Goal: Find specific fact: Find specific fact

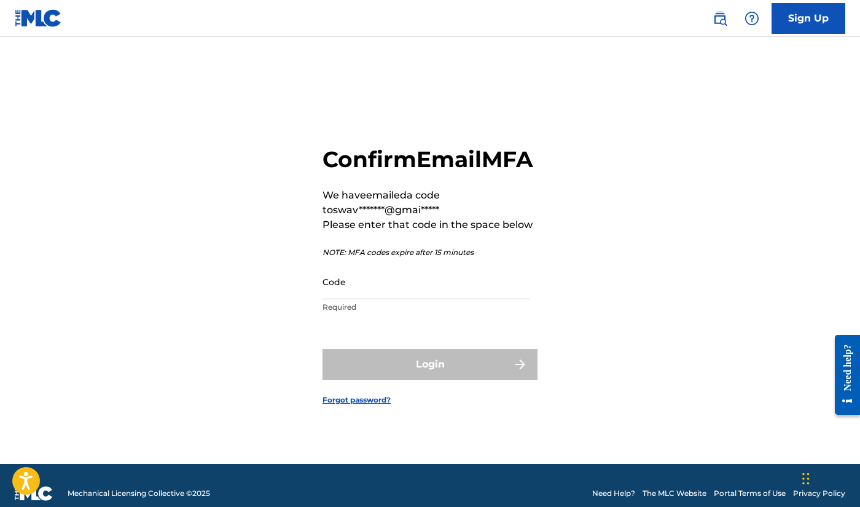
click at [399, 299] on input "Code" at bounding box center [427, 281] width 208 height 35
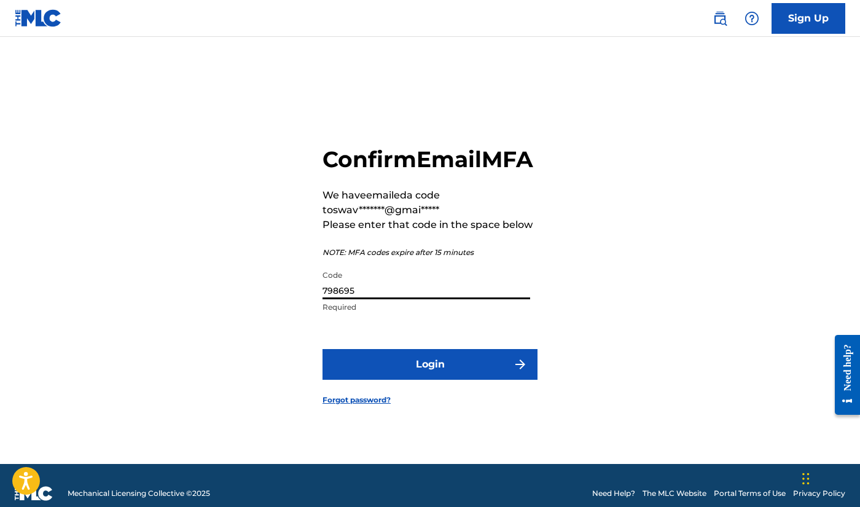
type input "798695"
click at [395, 380] on button "Login" at bounding box center [430, 364] width 215 height 31
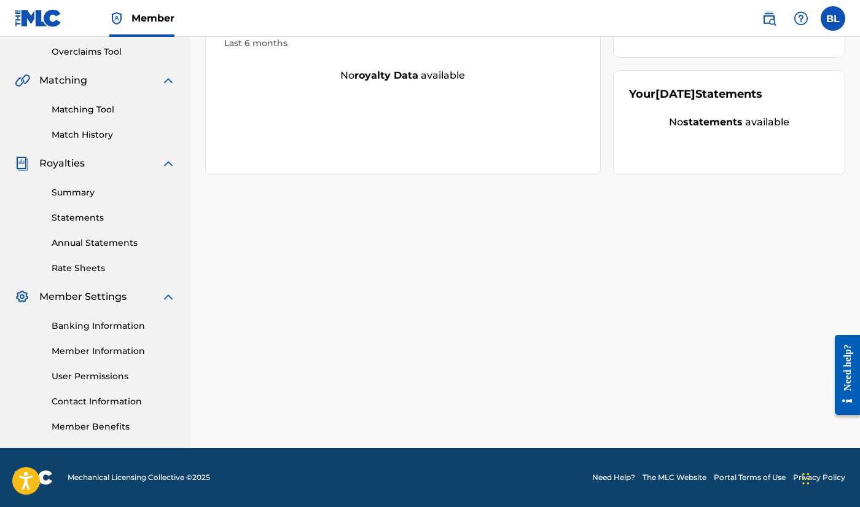
scroll to position [255, 0]
click at [72, 404] on link "Contact Information" at bounding box center [114, 401] width 124 height 13
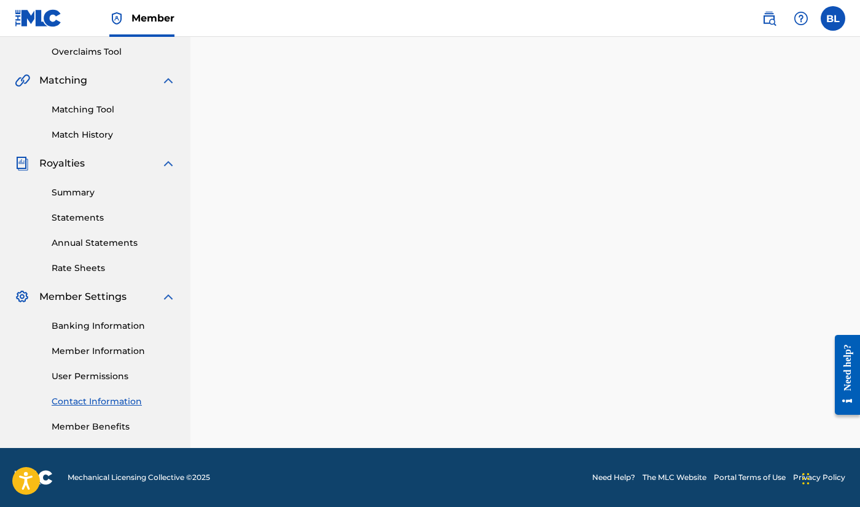
scroll to position [255, 0]
click at [103, 347] on link "Member Information" at bounding box center [114, 351] width 124 height 13
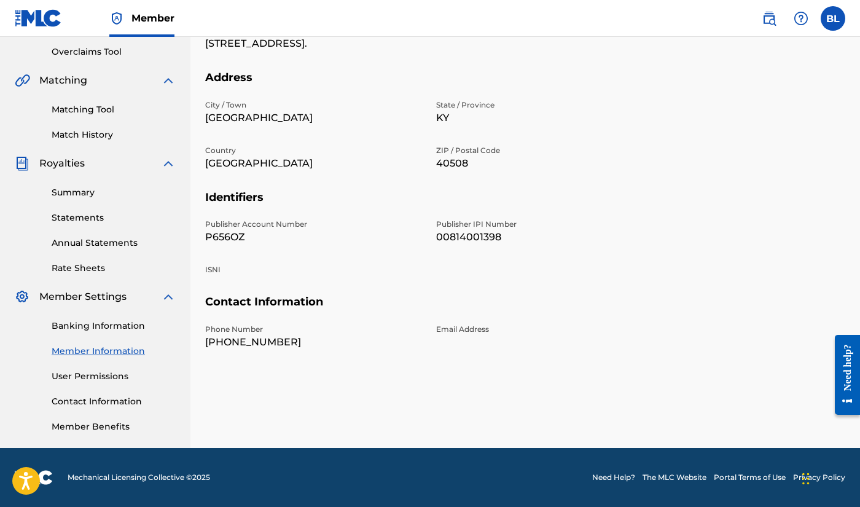
scroll to position [255, 0]
drag, startPoint x: 242, startPoint y: 237, endPoint x: 208, endPoint y: 237, distance: 33.8
click at [208, 237] on p "P656OZ" at bounding box center [313, 237] width 216 height 15
copy p "P656OZ"
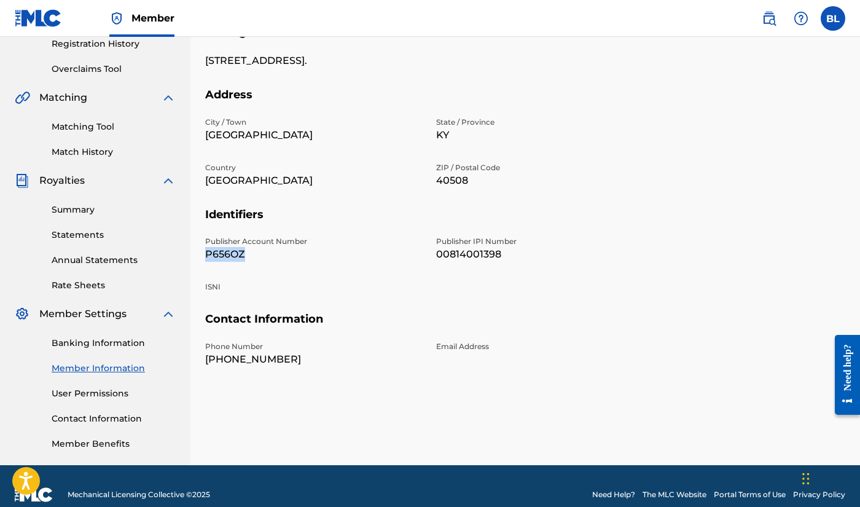
scroll to position [229, 0]
